Goal: Find specific page/section

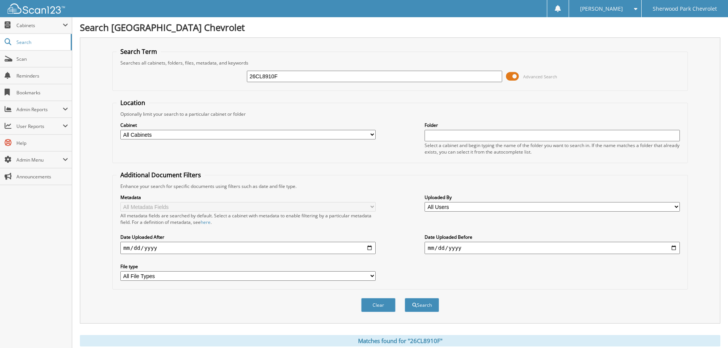
drag, startPoint x: 301, startPoint y: 75, endPoint x: 129, endPoint y: 82, distance: 171.6
click at [129, 82] on div "26CL8910F Advanced Search" at bounding box center [399, 76] width 567 height 21
type input "252S2189"
click at [405, 298] on button "Search" at bounding box center [422, 305] width 34 height 14
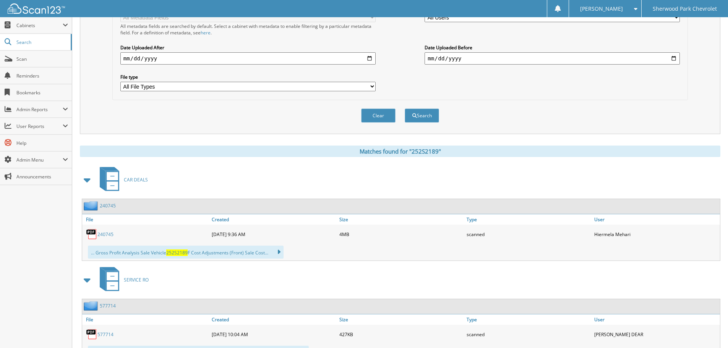
scroll to position [229, 0]
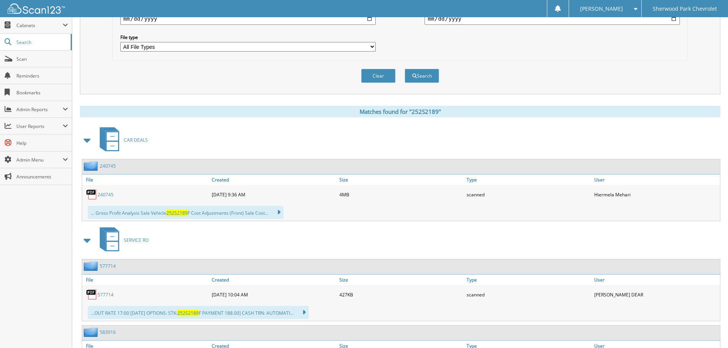
click at [103, 192] on link "240745" at bounding box center [105, 194] width 16 height 6
